Goal: Find specific page/section: Locate a particular part of the current website

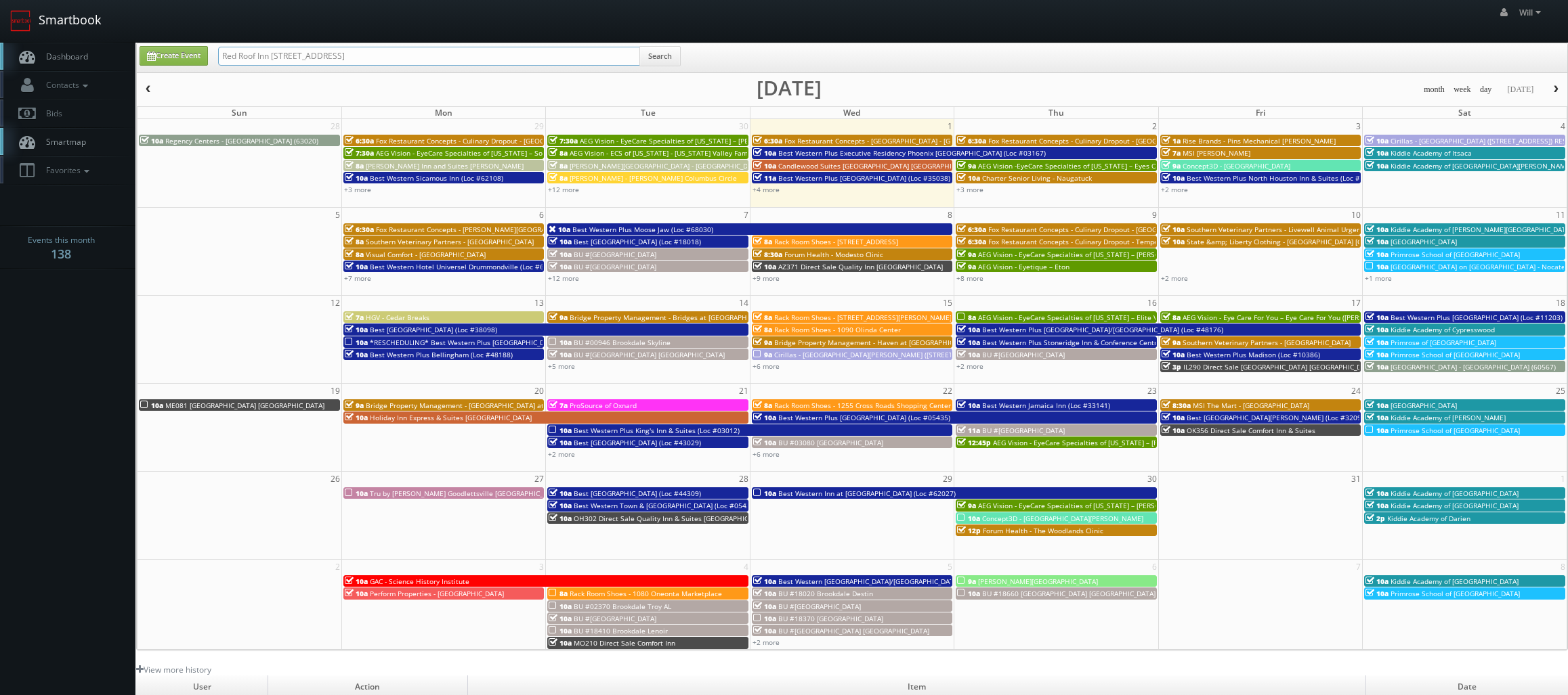
drag, startPoint x: 363, startPoint y: 50, endPoint x: 79, endPoint y: 6, distance: 287.4
click at [79, 6] on body "Smartbook Toggle Side Navigation Toggle Top Navigation Will Will Profile Logout…" at bounding box center [784, 464] width 1568 height 929
paste input "(09-11-25) Best Western Plus Grand-Sault Hotel & Suites (Loc #64008)"
drag, startPoint x: 253, startPoint y: 55, endPoint x: 191, endPoint y: 43, distance: 63.2
click at [198, 44] on div "Create Event (09-11-25) Best Western Plus Grand-Sault Hotel & Suites (Loc #6400…" at bounding box center [852, 57] width 1431 height 29
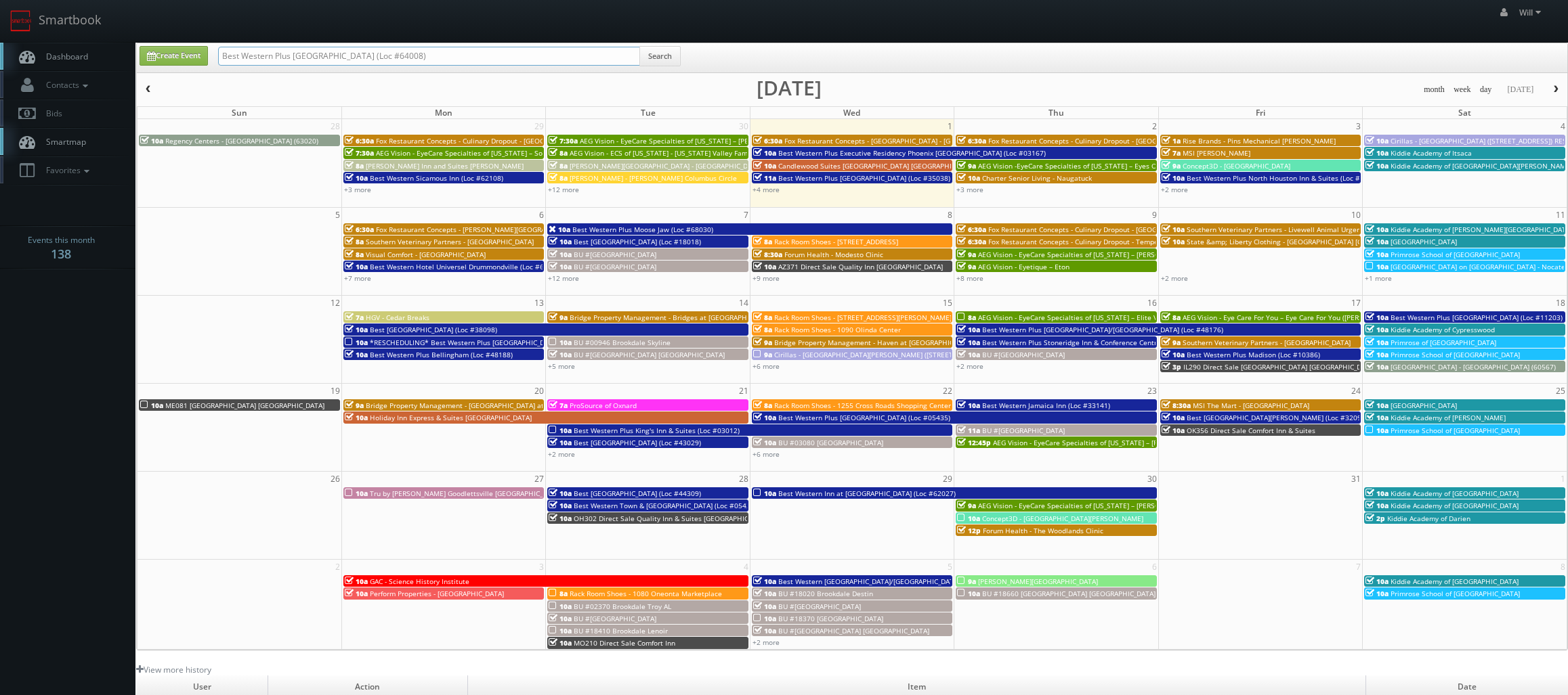
type input "Best Western Plus [GEOGRAPHIC_DATA] (Loc #64008)"
click at [321, 53] on input "Best Western Plus [GEOGRAPHIC_DATA] (Loc #64008)" at bounding box center [429, 56] width 422 height 19
type input "Best Western Plus Grand Sault Hotel & Suites (Loc #64008)"
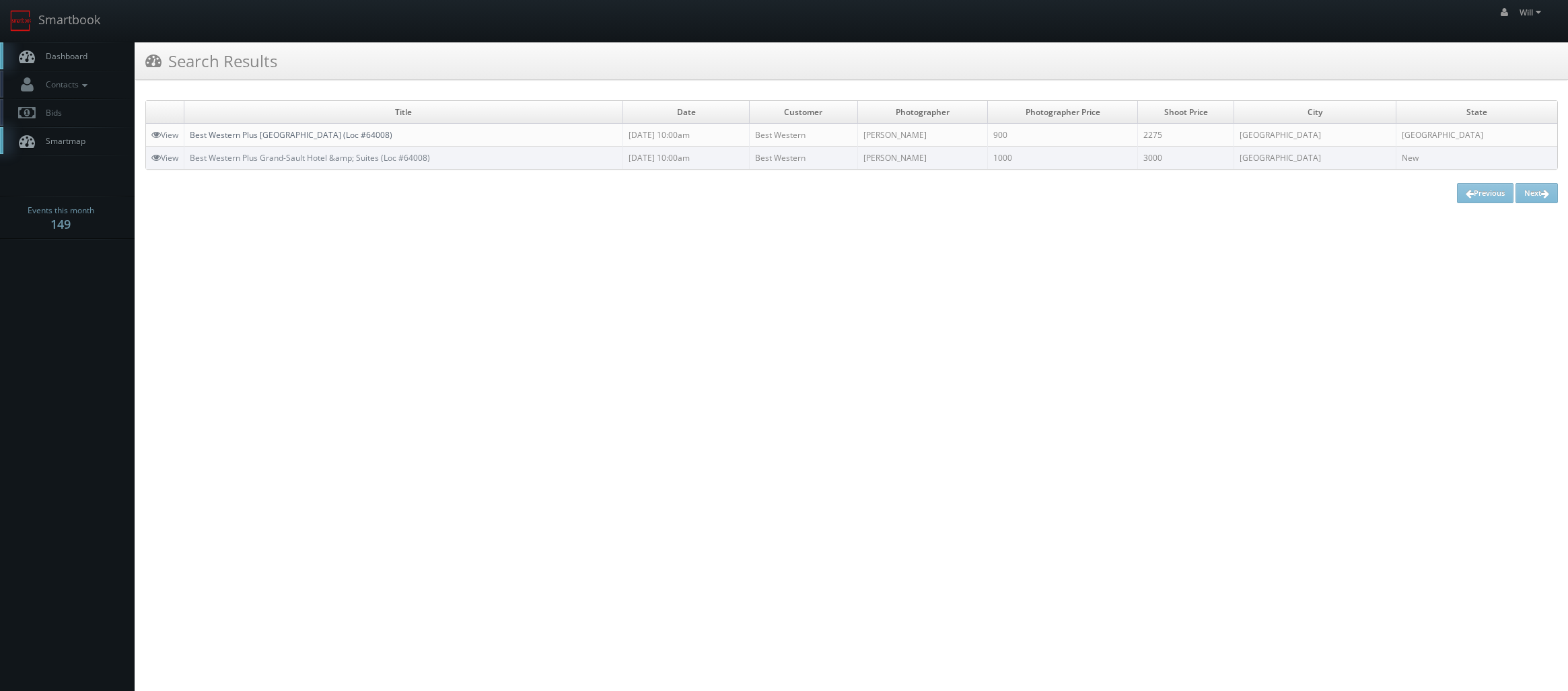
click at [260, 135] on link "Best Western Plus [GEOGRAPHIC_DATA] (Loc #64008)" at bounding box center [290, 135] width 203 height 12
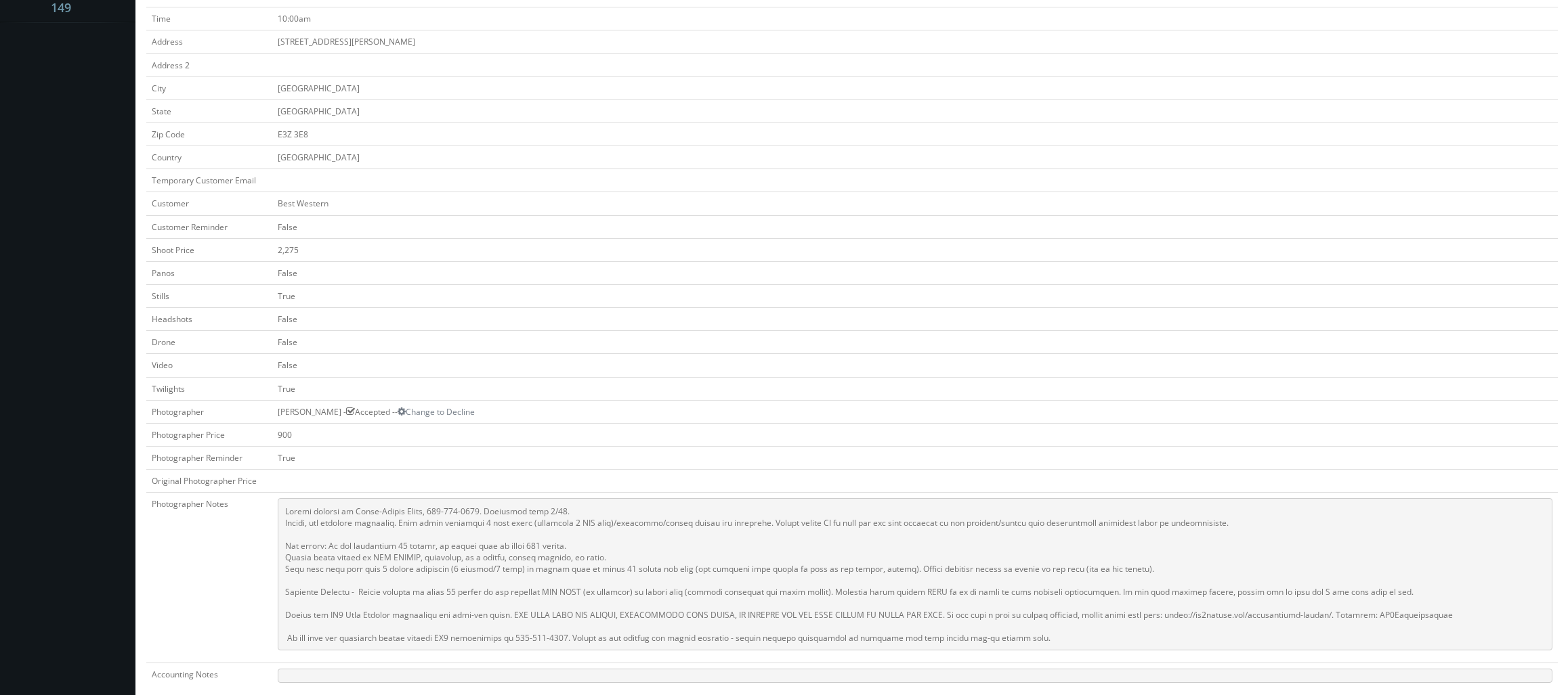
scroll to position [406, 0]
